Goal: Transaction & Acquisition: Book appointment/travel/reservation

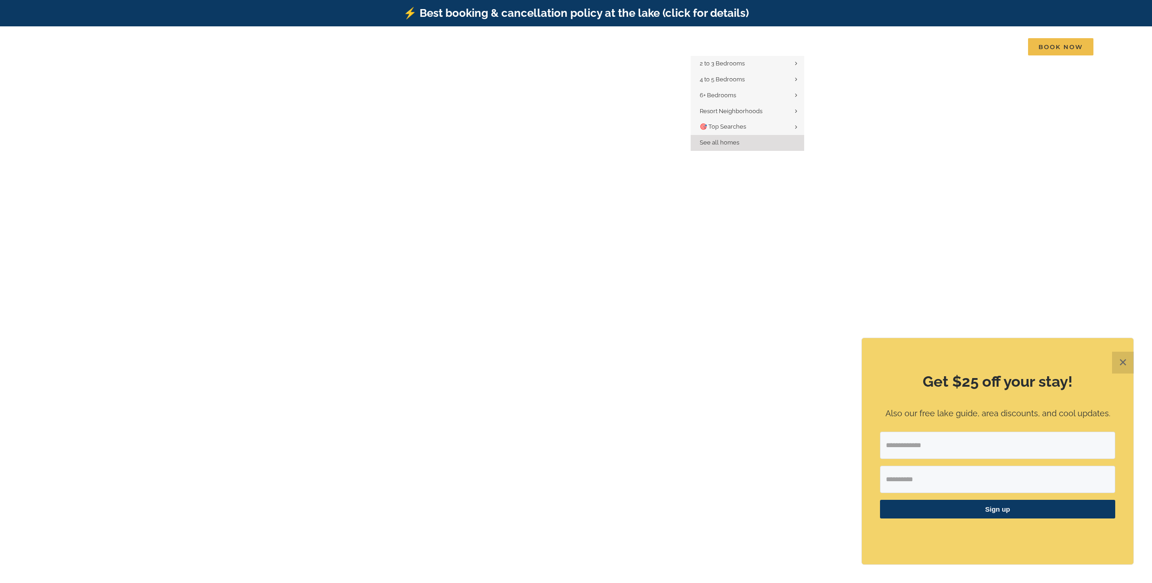
click at [724, 139] on span "See all homes" at bounding box center [720, 142] width 40 height 7
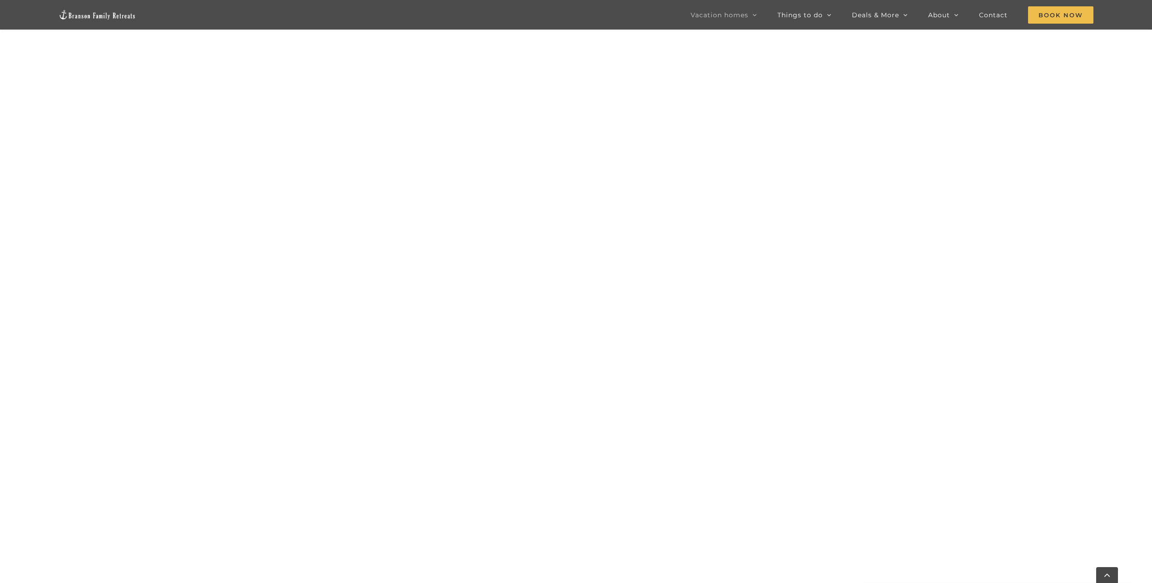
scroll to position [1045, 0]
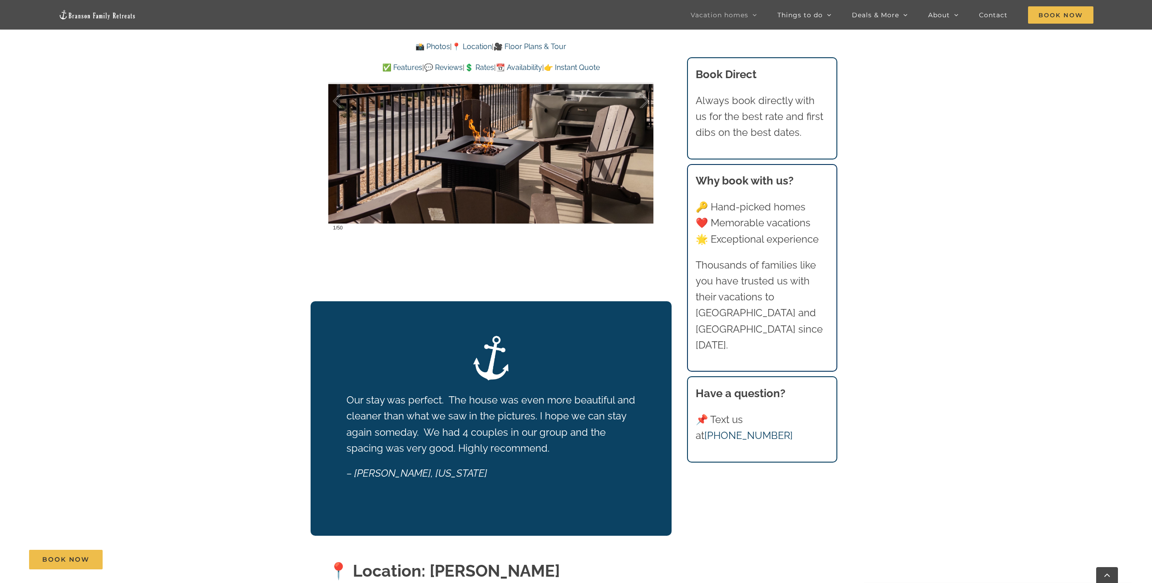
scroll to position [680, 0]
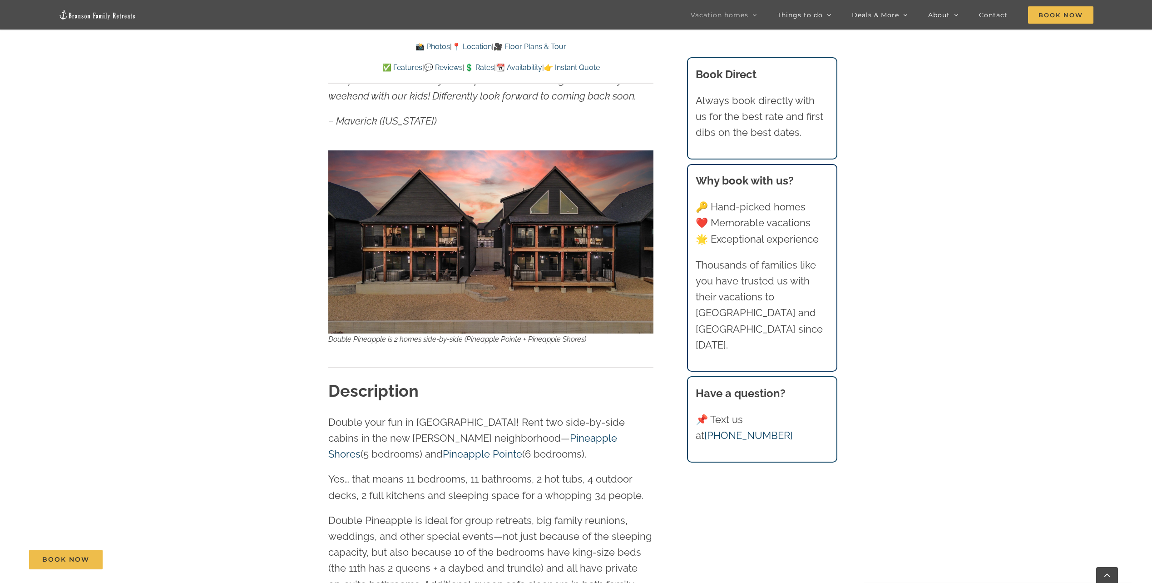
click at [479, 72] on p "✅ Features | 💬 Reviews | 💲 Rates | 📆 Availability | 👉 Instant Quote" at bounding box center [490, 68] width 325 height 12
click at [477, 66] on link "💲 Rates" at bounding box center [480, 67] width 30 height 9
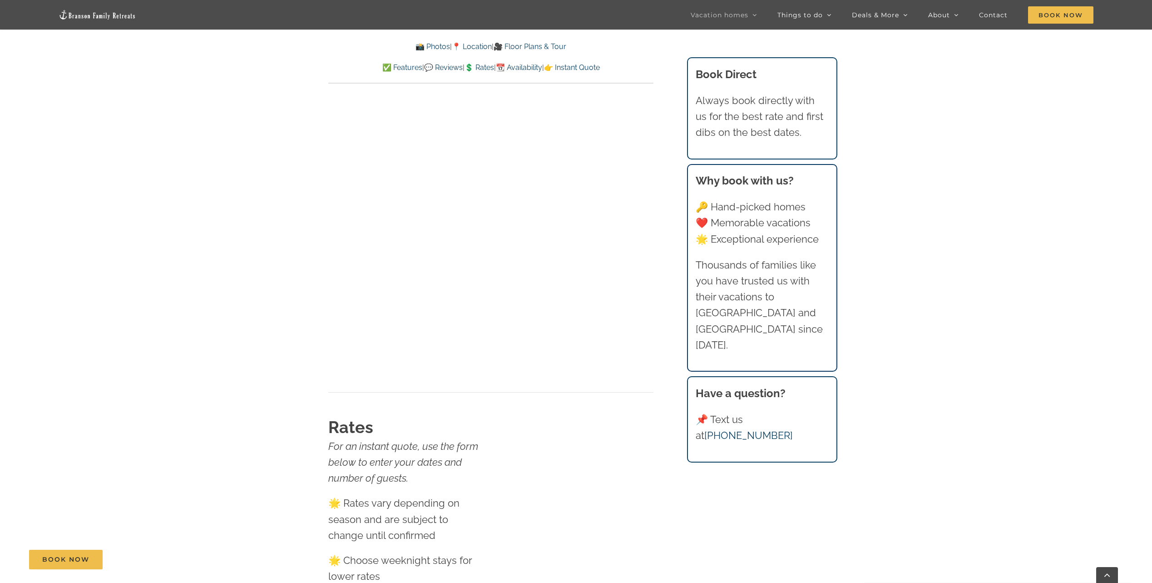
scroll to position [6402, 0]
